Goal: Task Accomplishment & Management: Manage account settings

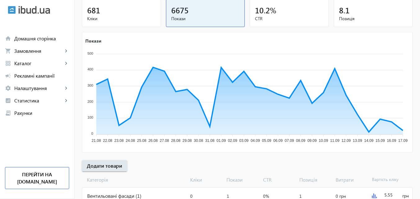
scroll to position [93, 0]
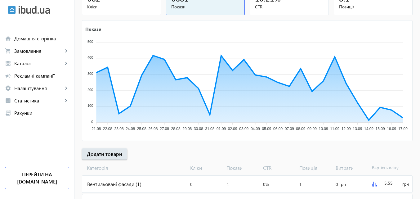
scroll to position [93, 0]
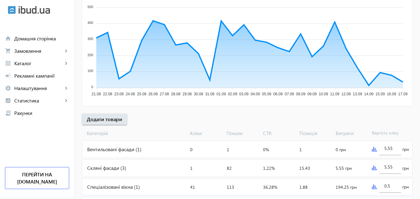
scroll to position [124, 0]
